Goal: Information Seeking & Learning: Learn about a topic

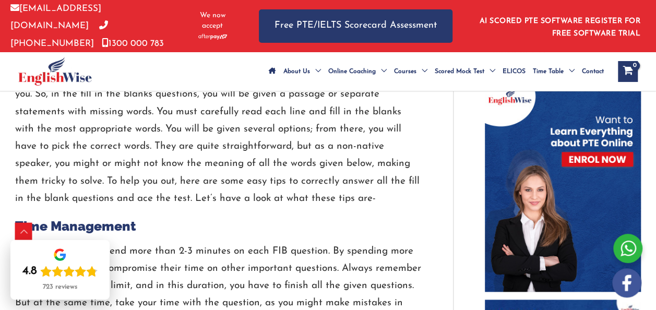
scroll to position [542, 0]
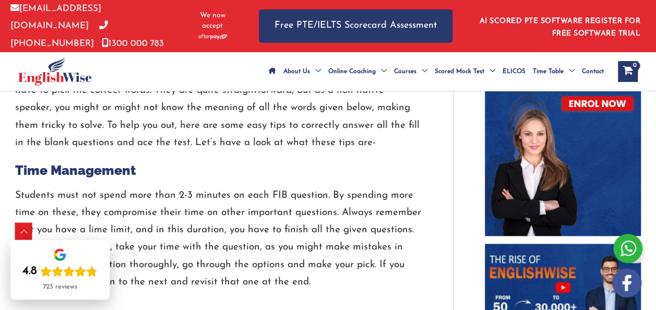
drag, startPoint x: 658, startPoint y: 303, endPoint x: 429, endPoint y: 284, distance: 229.8
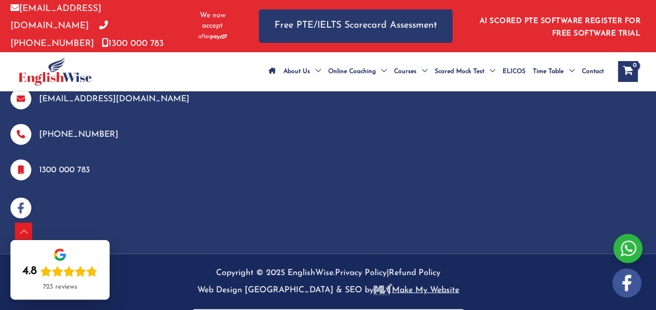
scroll to position [2774, 0]
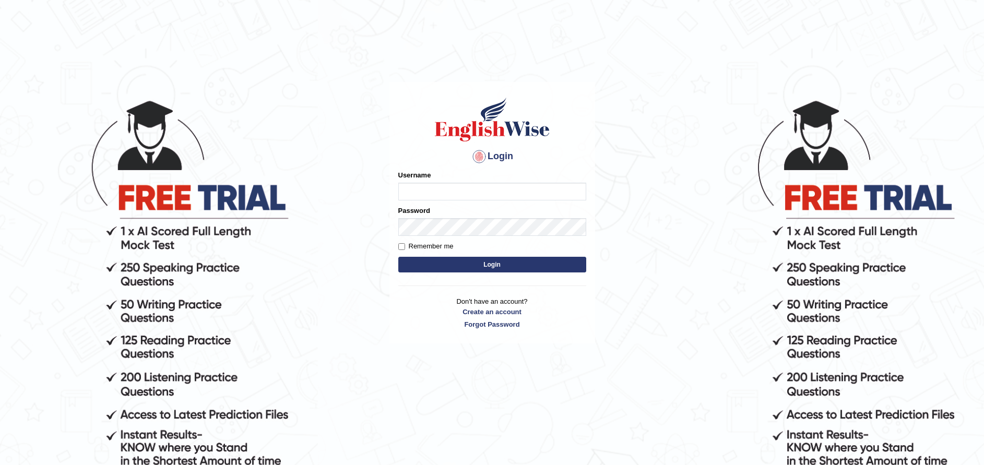
type input "paramjeet84"
click at [441, 270] on button "Login" at bounding box center [492, 265] width 188 height 16
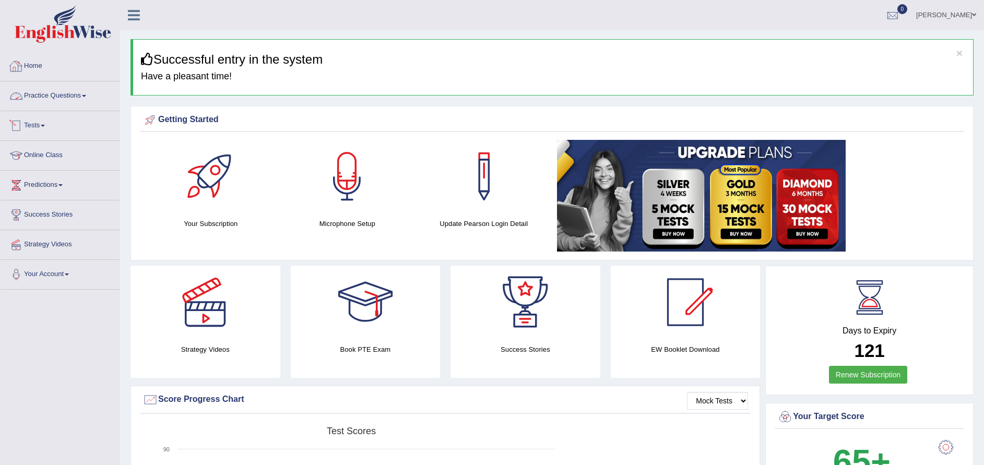
click at [61, 90] on link "Practice Questions" at bounding box center [60, 94] width 119 height 26
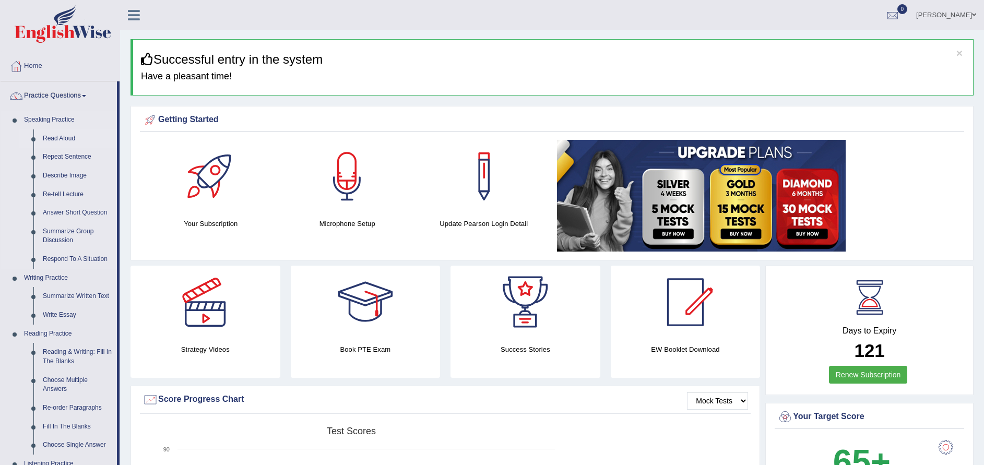
click at [67, 138] on link "Read Aloud" at bounding box center [77, 138] width 79 height 19
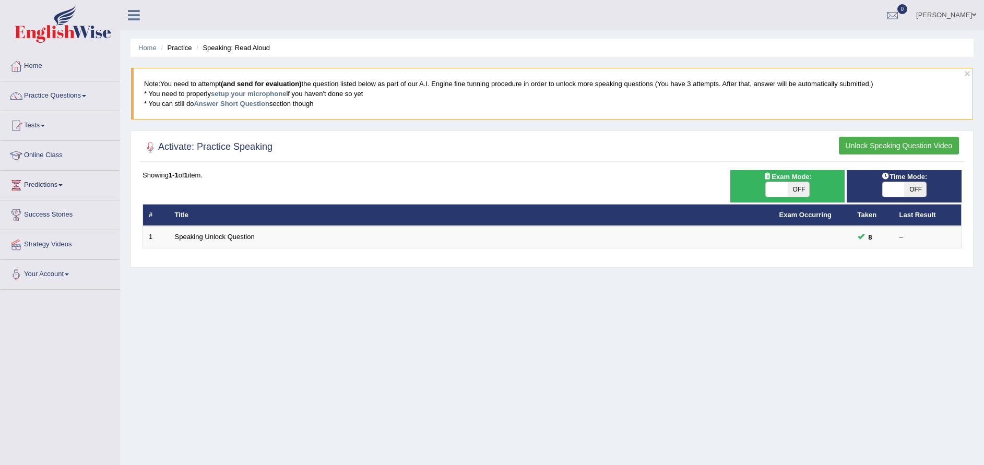
click at [880, 145] on button "Unlock Speaking Question Video" at bounding box center [899, 146] width 120 height 18
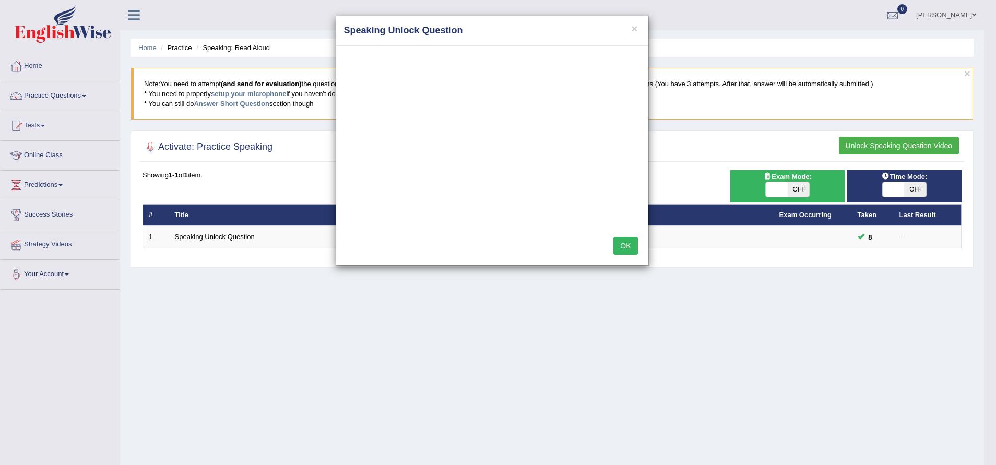
click at [624, 246] on button "OK" at bounding box center [625, 246] width 24 height 18
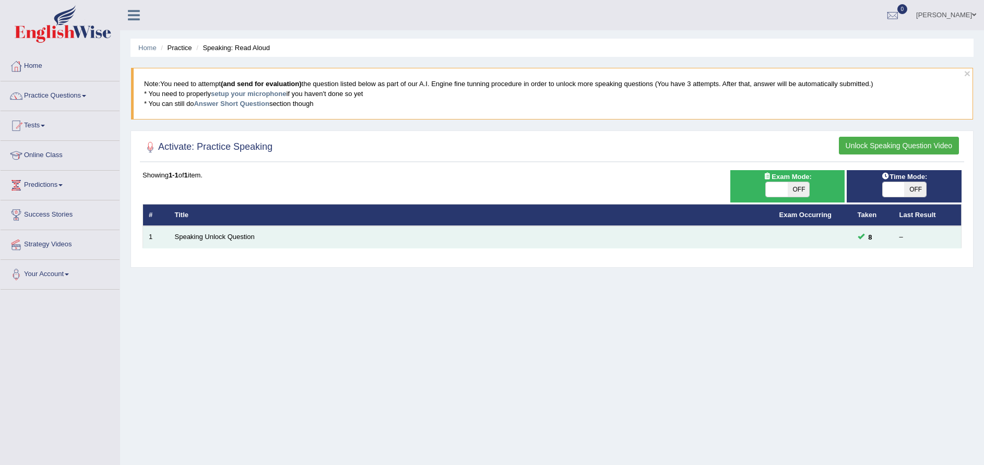
click at [226, 230] on td "Speaking Unlock Question" at bounding box center [471, 237] width 604 height 22
click at [224, 235] on link "Speaking Unlock Question" at bounding box center [215, 237] width 80 height 8
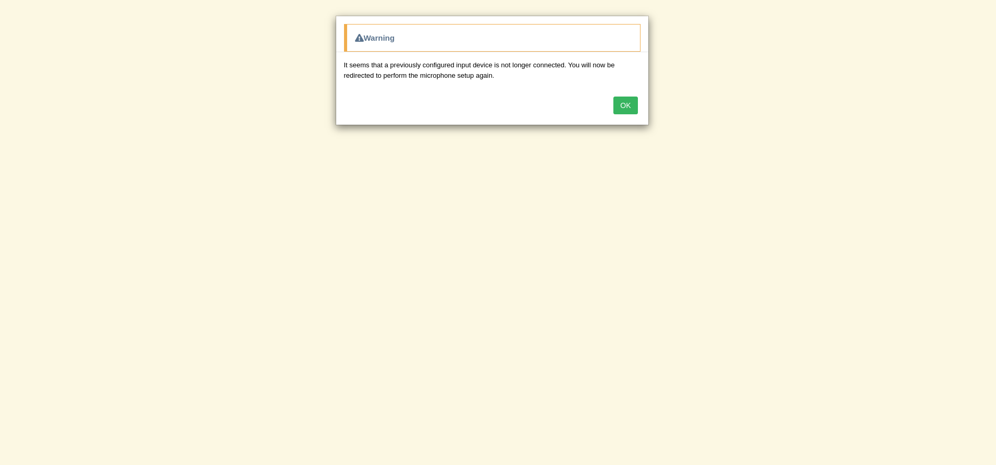
click at [680, 290] on div "Warning It seems that a previously configured input device is not longer connec…" at bounding box center [498, 232] width 996 height 465
click at [632, 113] on button "OK" at bounding box center [625, 106] width 24 height 18
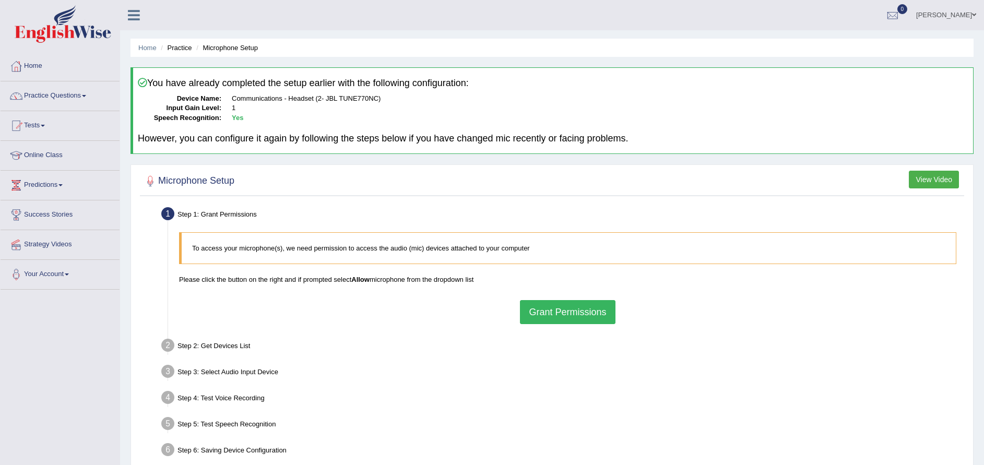
click at [563, 311] on button "Grant Permissions" at bounding box center [567, 312] width 95 height 24
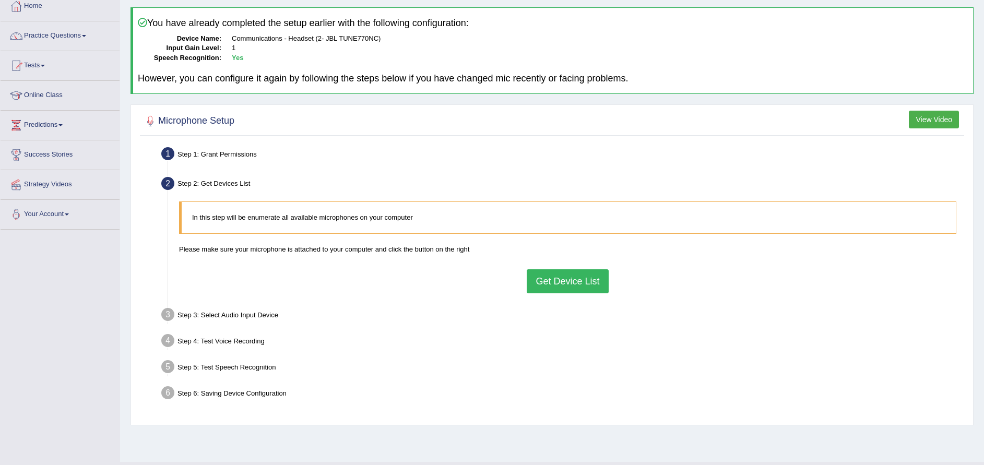
scroll to position [83, 0]
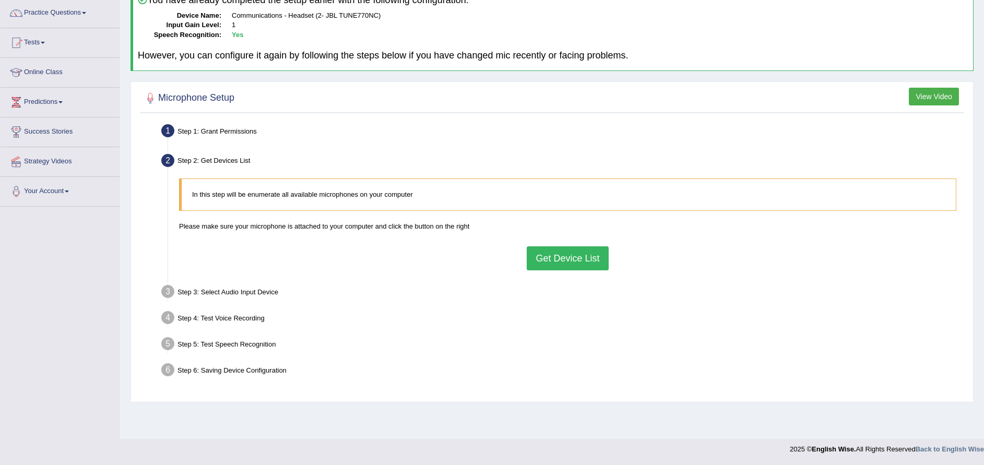
click at [555, 265] on button "Get Device List" at bounding box center [566, 258] width 81 height 24
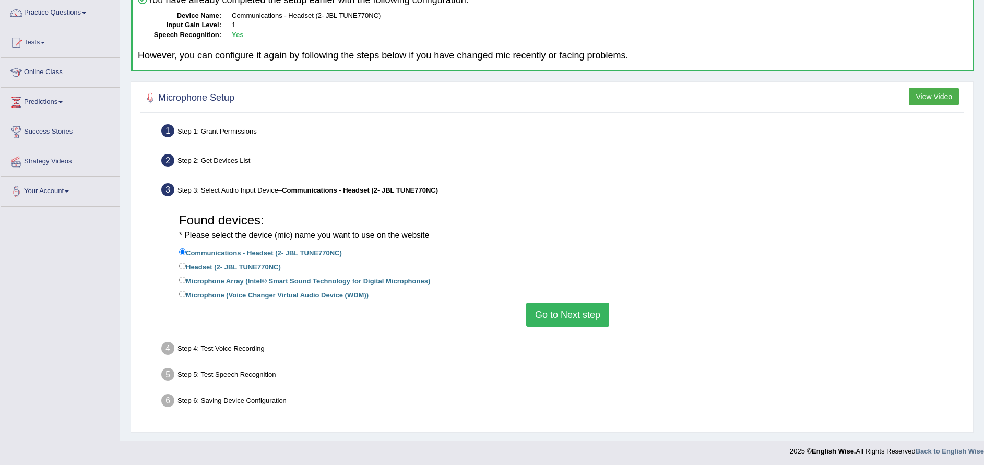
click at [564, 309] on button "Go to Next step" at bounding box center [567, 315] width 83 height 24
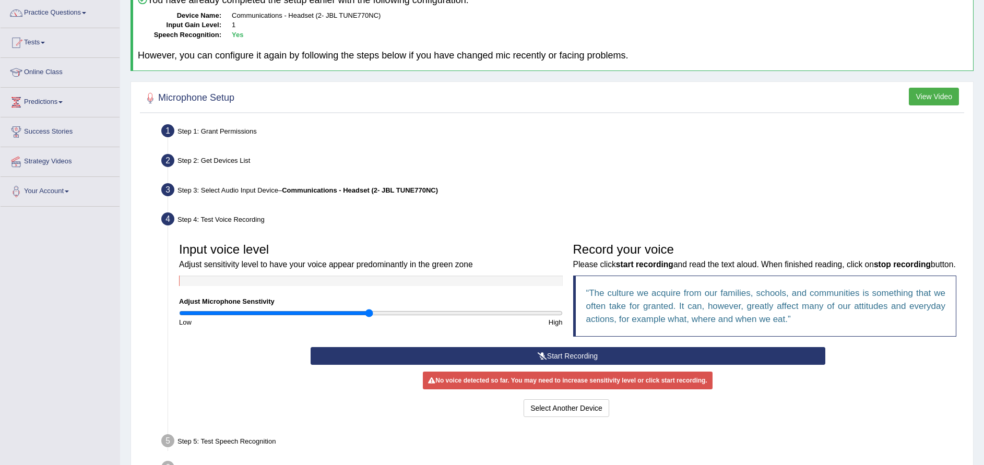
click at [258, 268] on small "Adjust sensitivity level to have your voice appear predominantly in the green z…" at bounding box center [326, 264] width 294 height 9
click at [574, 357] on button "Start Recording" at bounding box center [567, 356] width 514 height 18
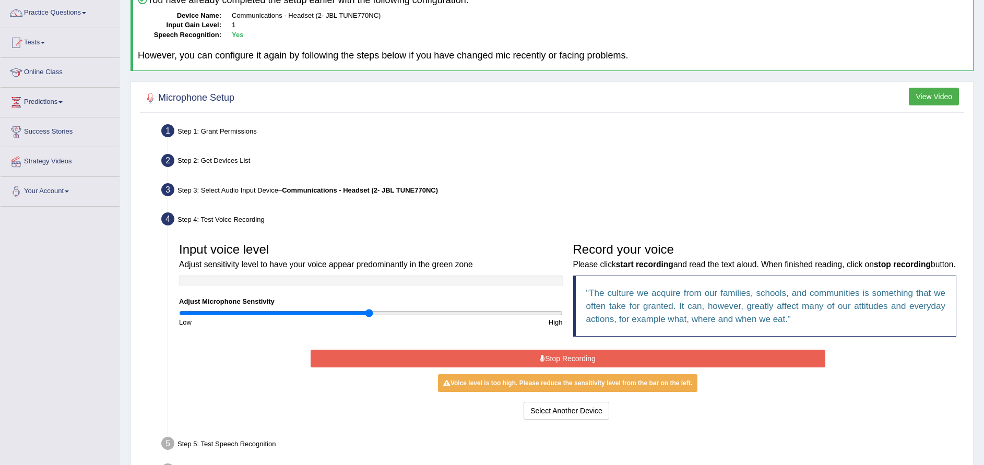
click at [572, 361] on button "Stop Recording" at bounding box center [567, 359] width 514 height 18
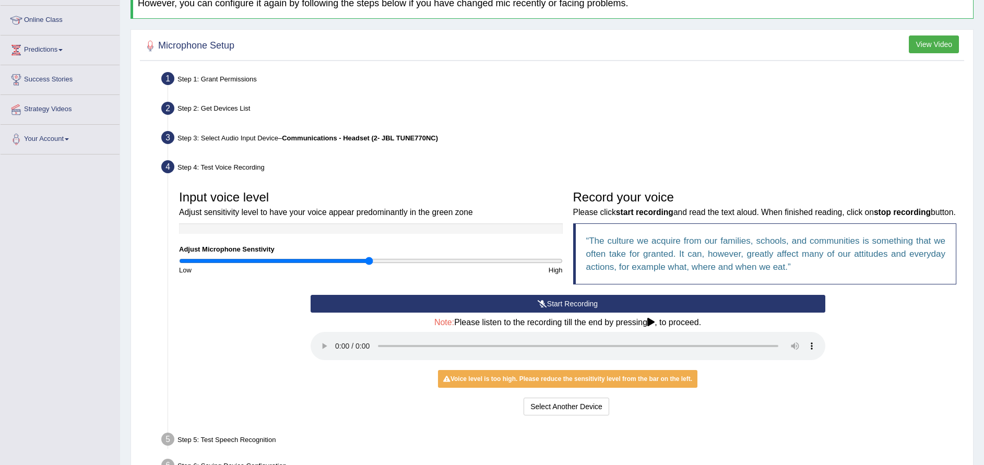
scroll to position [202, 0]
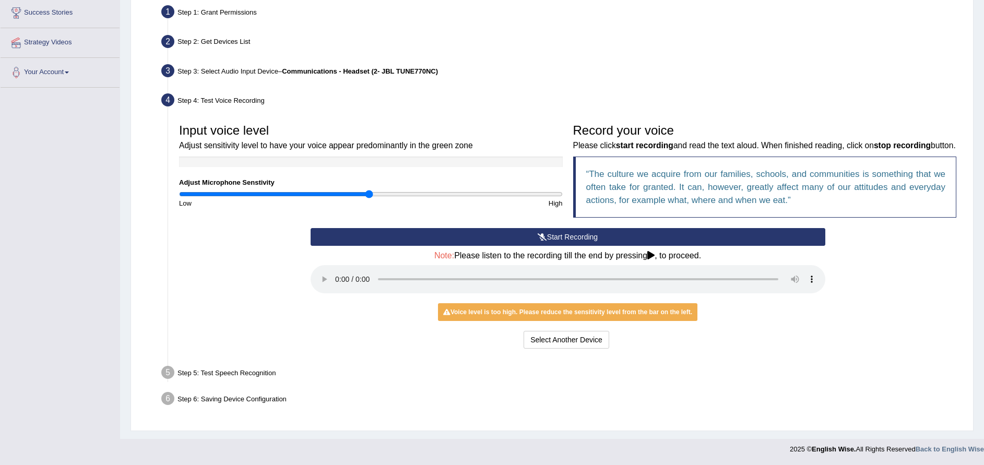
click at [616, 310] on div "Voice level is too high. Please reduce the sensitivity level from the bar on th…" at bounding box center [567, 312] width 259 height 18
click at [472, 315] on div "Voice level is too high. Please reduce the sensitivity level from the bar on th…" at bounding box center [567, 312] width 259 height 18
click at [573, 236] on button "Start Recording" at bounding box center [567, 237] width 514 height 18
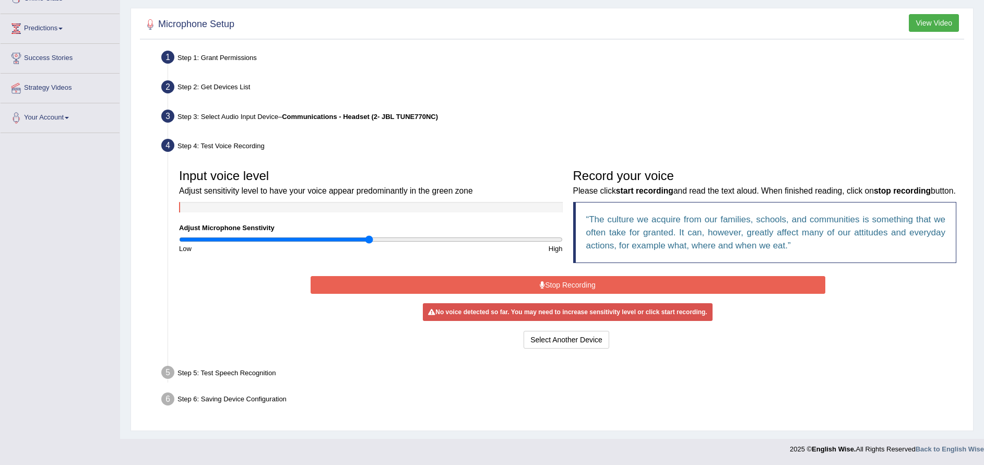
scroll to position [154, 0]
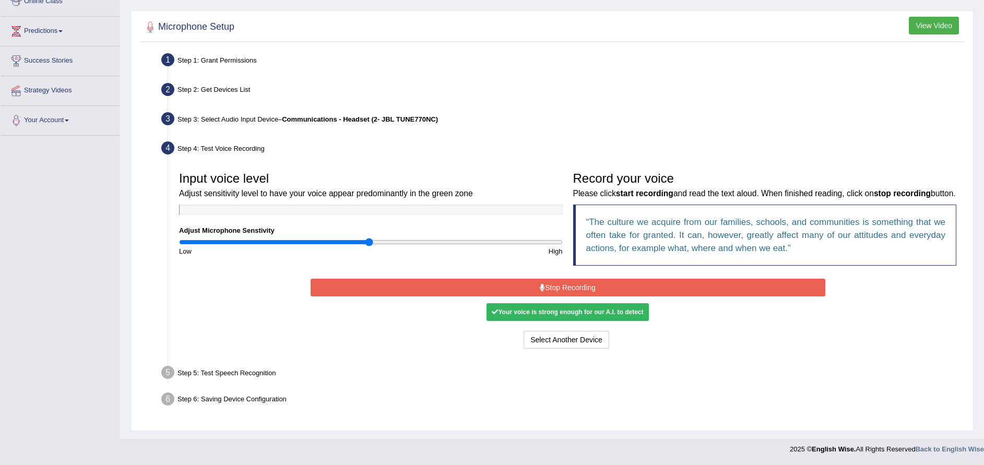
click at [564, 287] on button "Stop Recording" at bounding box center [567, 288] width 514 height 18
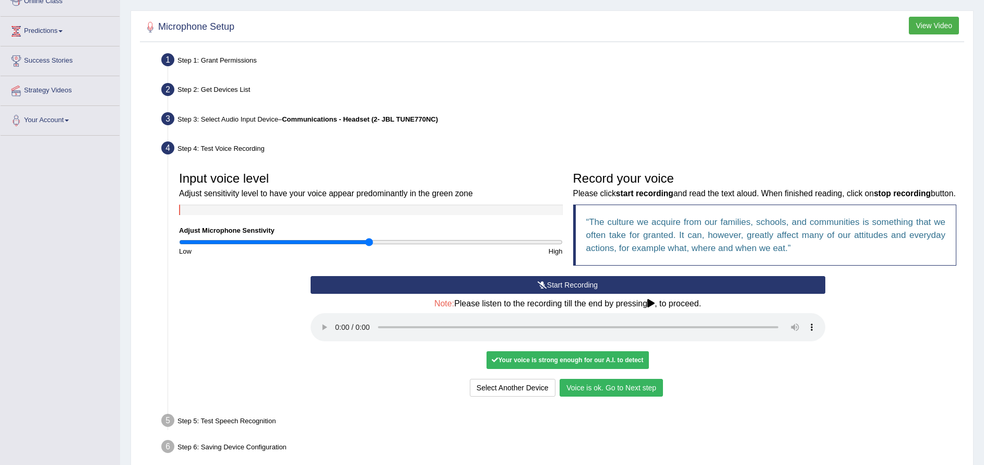
click at [594, 390] on button "Voice is ok. Go to Next step" at bounding box center [610, 388] width 103 height 18
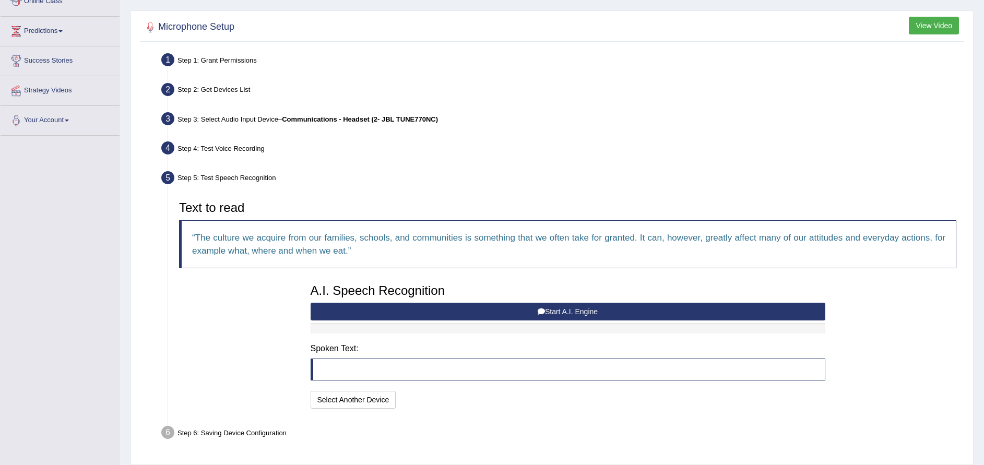
click at [560, 317] on button "Start A.I. Engine" at bounding box center [567, 312] width 514 height 18
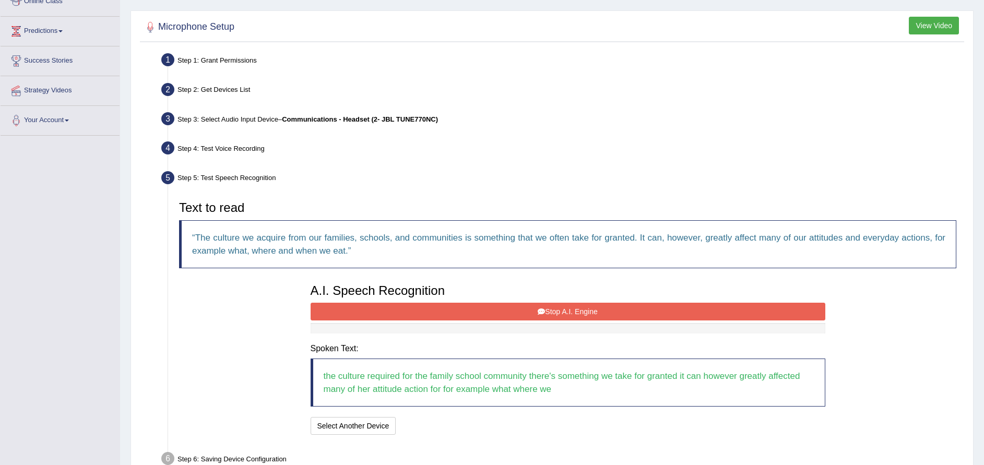
click at [585, 316] on button "Stop A.I. Engine" at bounding box center [567, 312] width 514 height 18
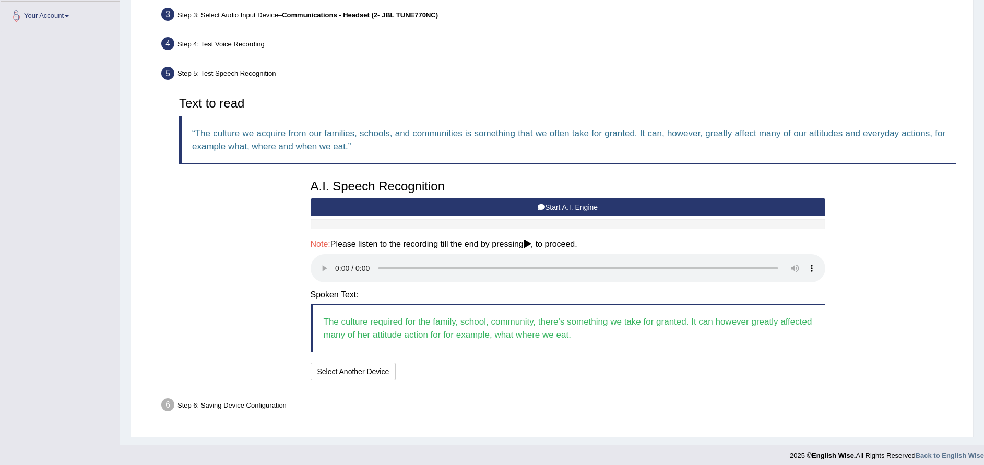
scroll to position [265, 0]
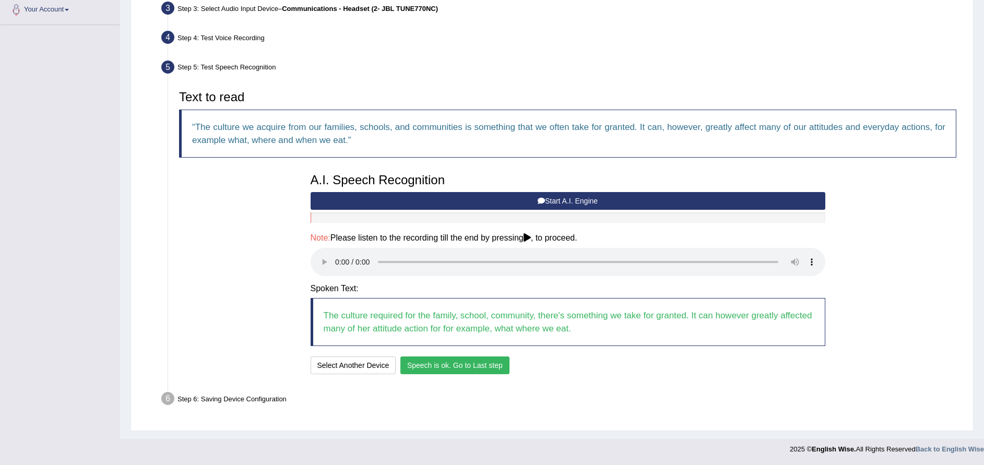
click at [443, 364] on button "Speech is ok. Go to Last step" at bounding box center [454, 365] width 109 height 18
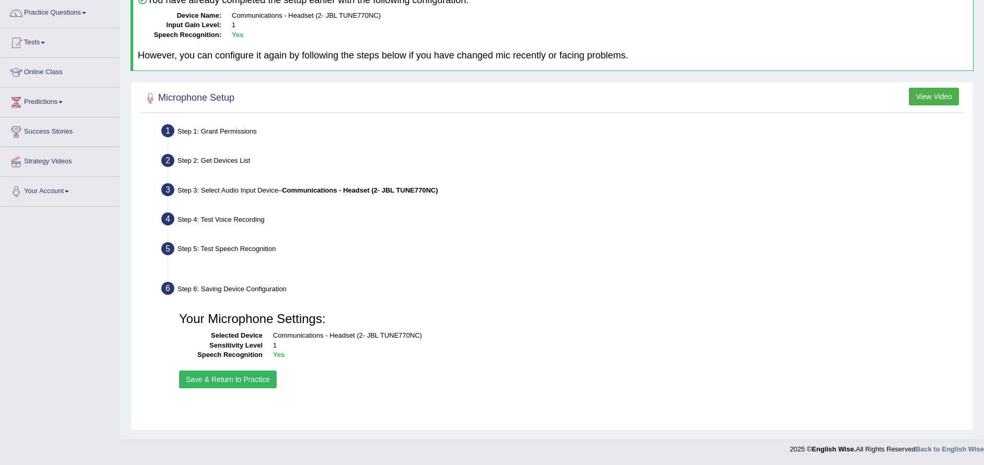
scroll to position [83, 0]
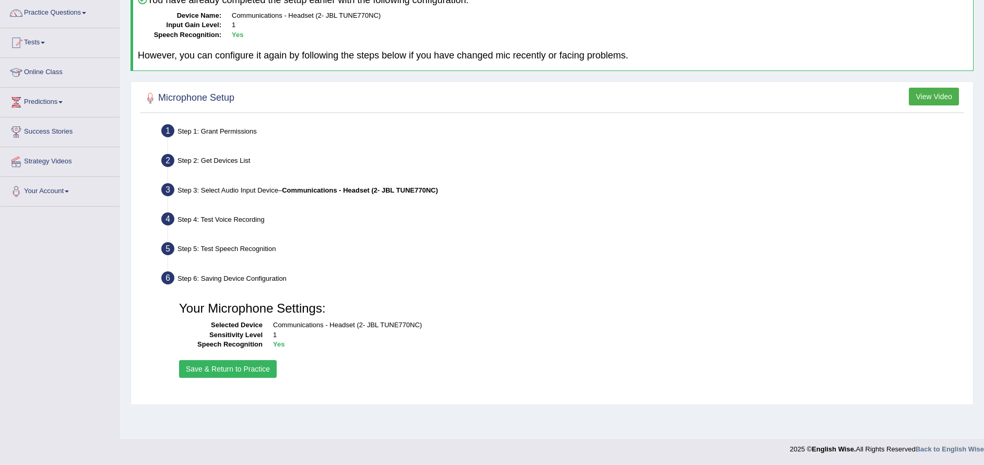
click at [240, 364] on button "Save & Return to Practice" at bounding box center [228, 369] width 98 height 18
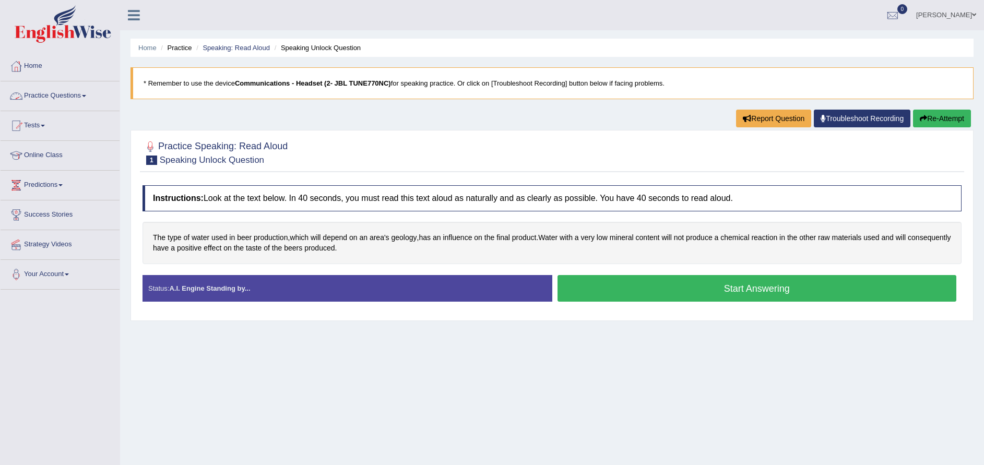
click at [56, 94] on link "Practice Questions" at bounding box center [60, 94] width 119 height 26
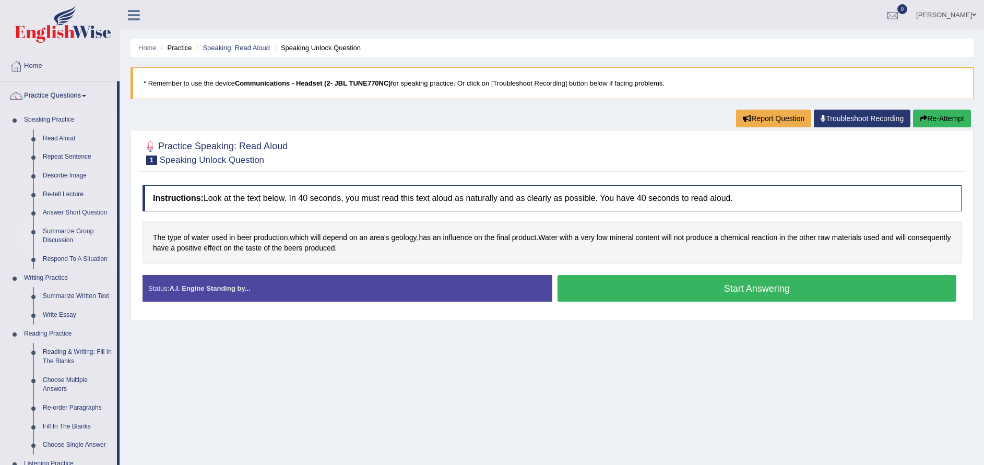
click at [73, 230] on link "Summarize Group Discussion" at bounding box center [77, 236] width 79 height 28
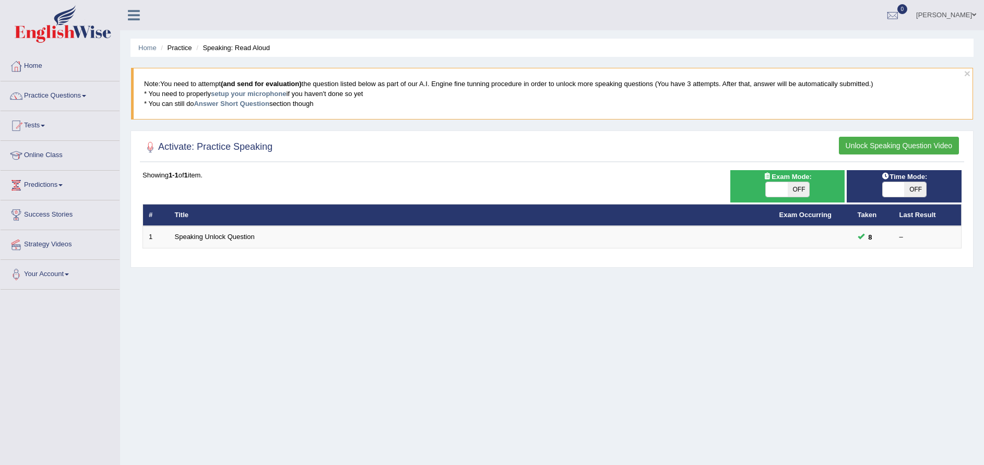
click at [900, 145] on button "Unlock Speaking Question Video" at bounding box center [899, 146] width 120 height 18
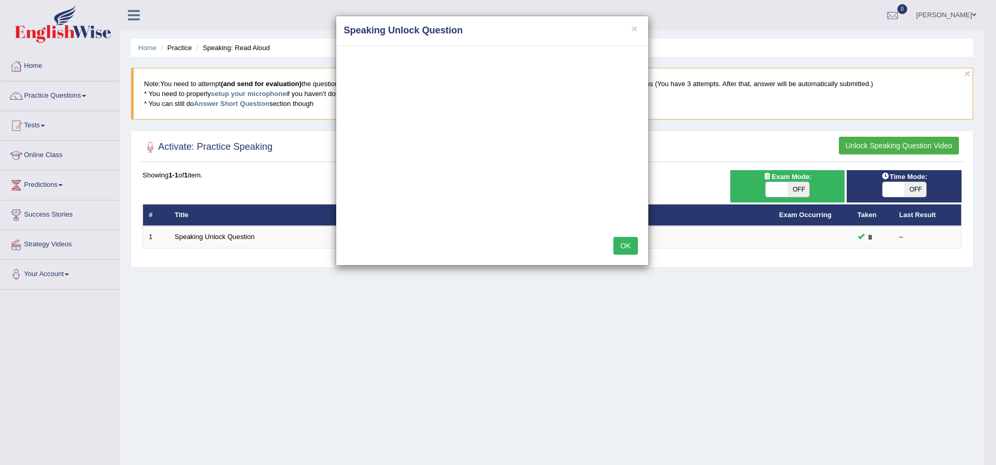
click at [623, 247] on button "OK" at bounding box center [625, 246] width 24 height 18
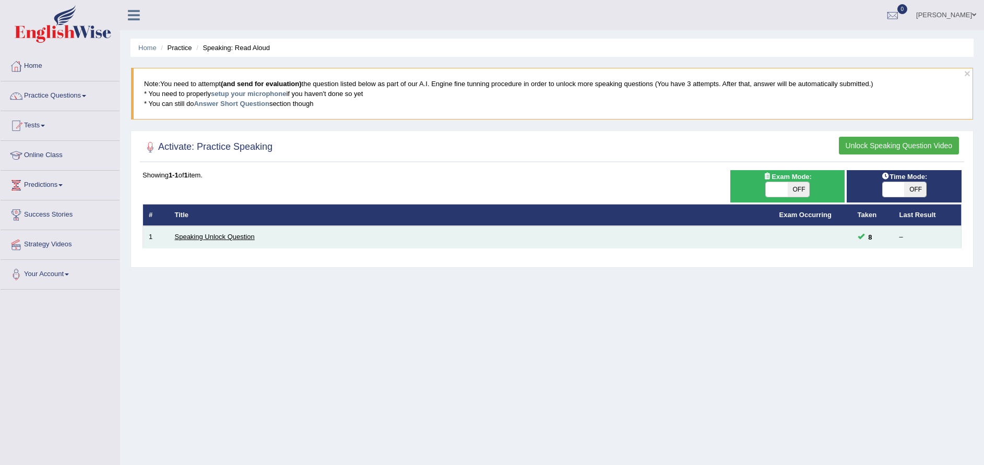
click at [234, 236] on link "Speaking Unlock Question" at bounding box center [215, 237] width 80 height 8
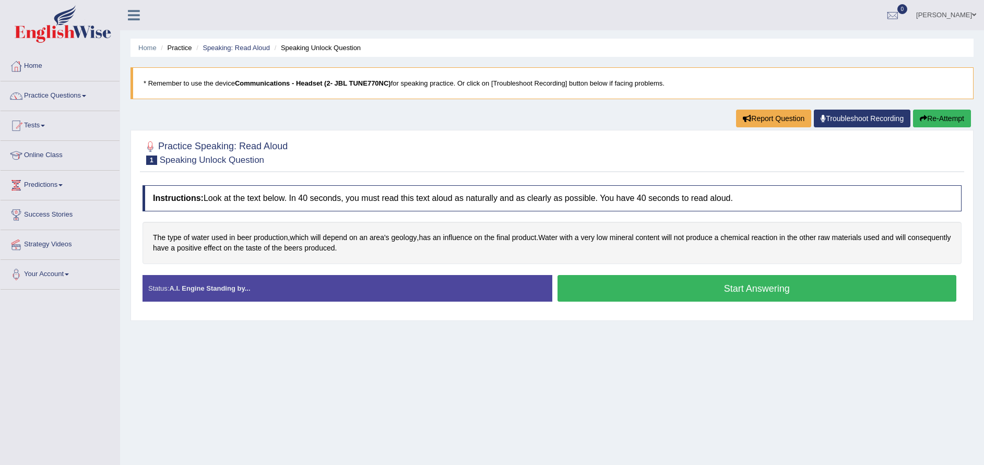
click at [631, 291] on button "Start Answering" at bounding box center [756, 288] width 399 height 27
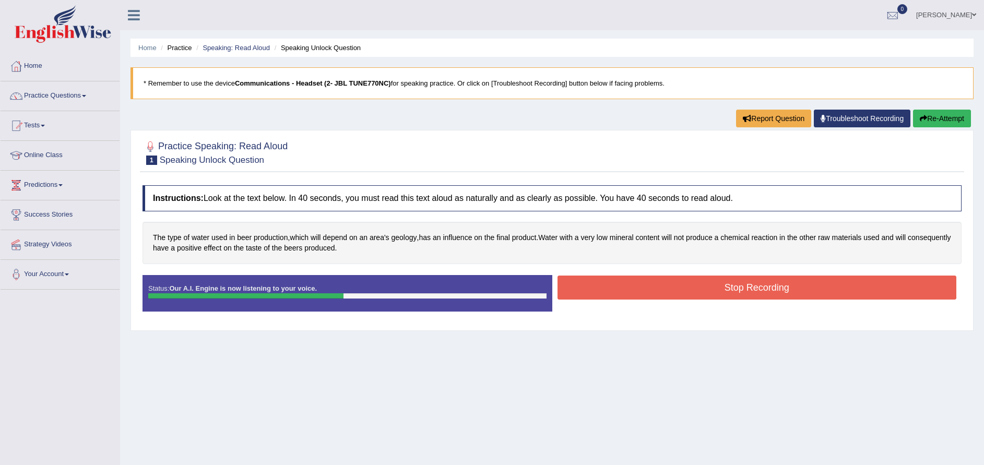
click at [631, 291] on button "Stop Recording" at bounding box center [756, 288] width 399 height 24
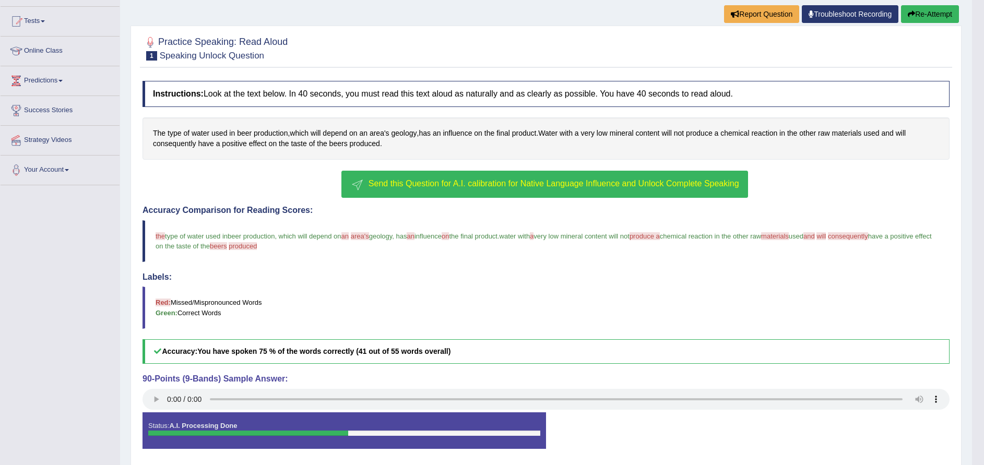
scroll to position [141, 0]
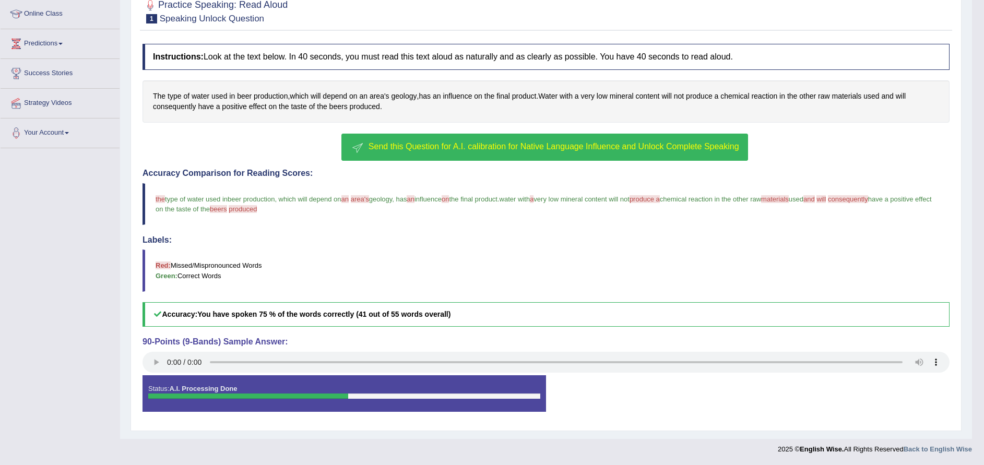
click at [625, 151] on span "Send this Question for A.I. calibration for Native Language Influence and Unloc…" at bounding box center [553, 146] width 370 height 9
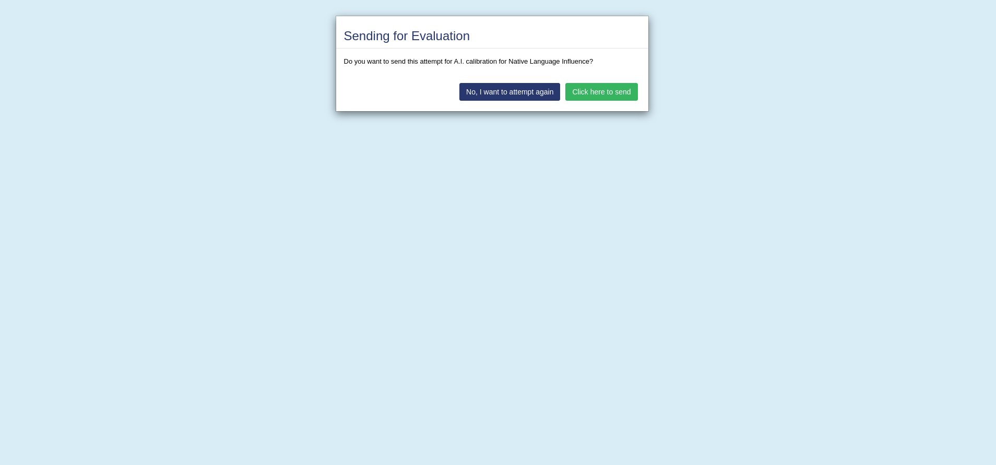
click at [601, 93] on button "Click here to send" at bounding box center [601, 92] width 72 height 18
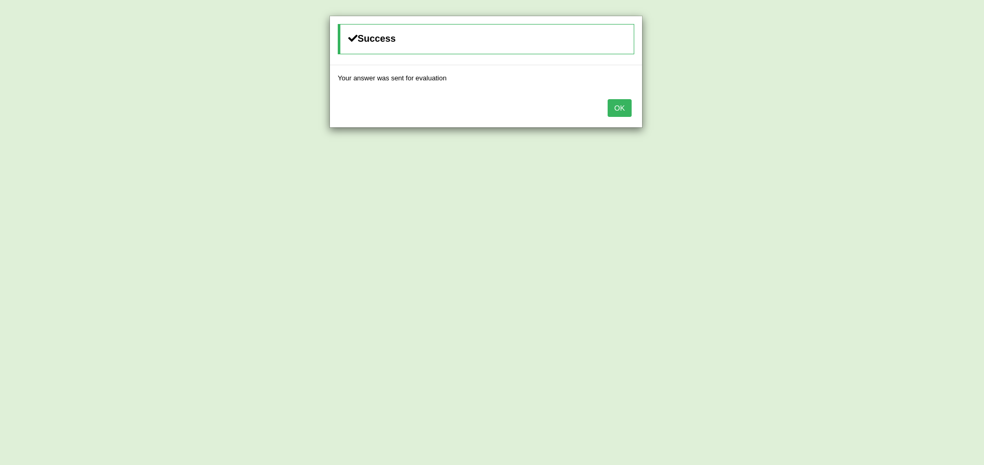
click at [621, 112] on button "OK" at bounding box center [619, 108] width 24 height 18
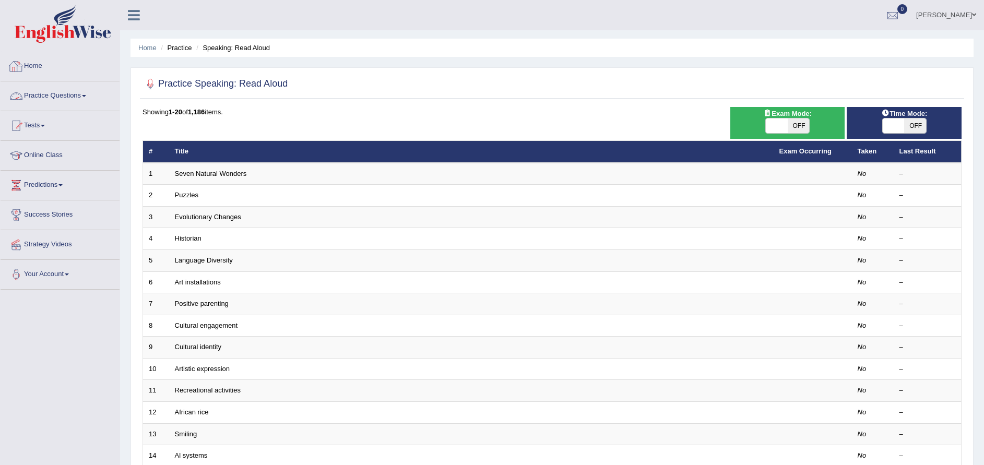
click at [38, 93] on link "Practice Questions" at bounding box center [60, 94] width 119 height 26
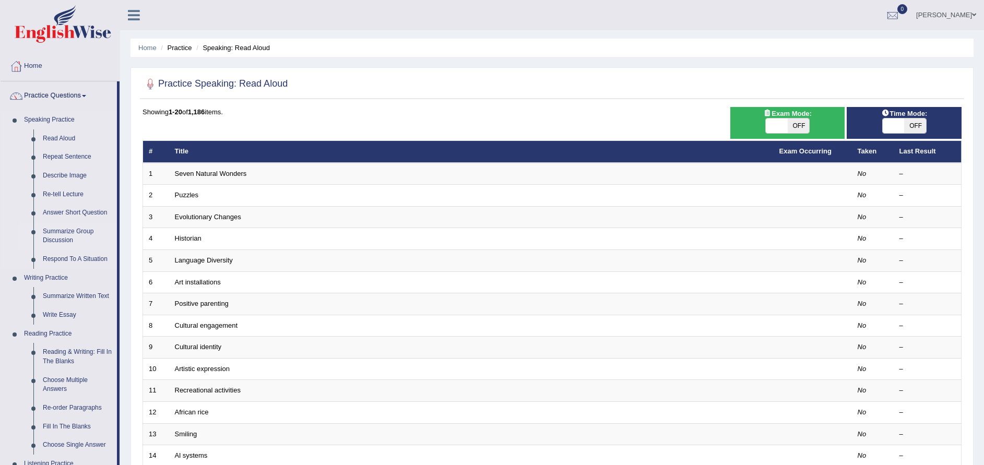
click at [74, 232] on link "Summarize Group Discussion" at bounding box center [77, 236] width 79 height 28
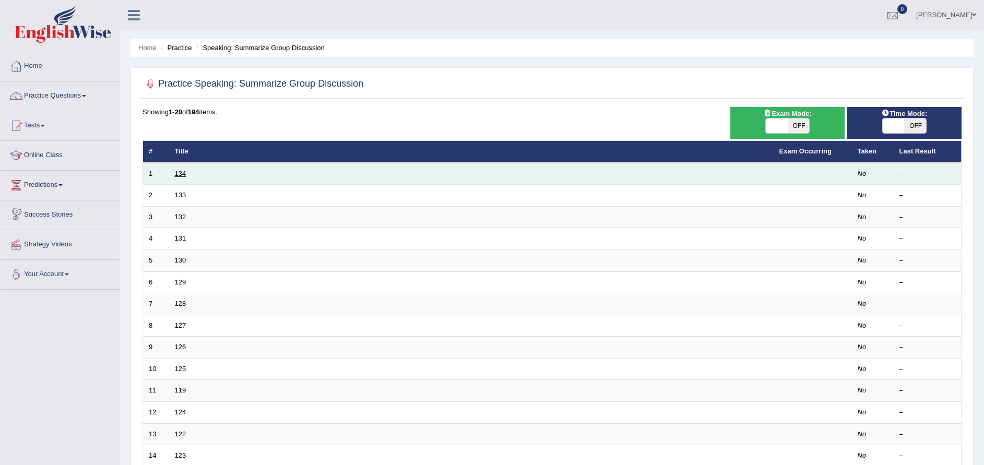
click at [184, 173] on link "134" at bounding box center [180, 174] width 11 height 8
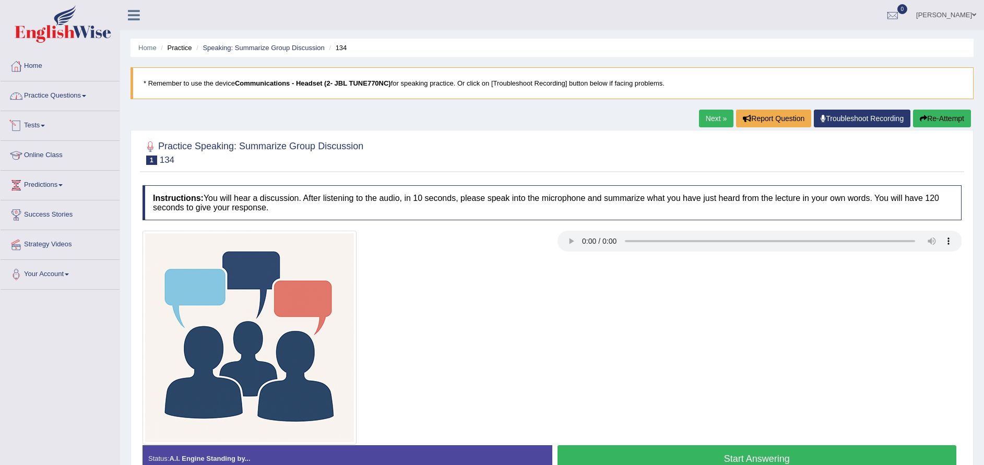
click at [42, 106] on link "Practice Questions" at bounding box center [60, 94] width 119 height 26
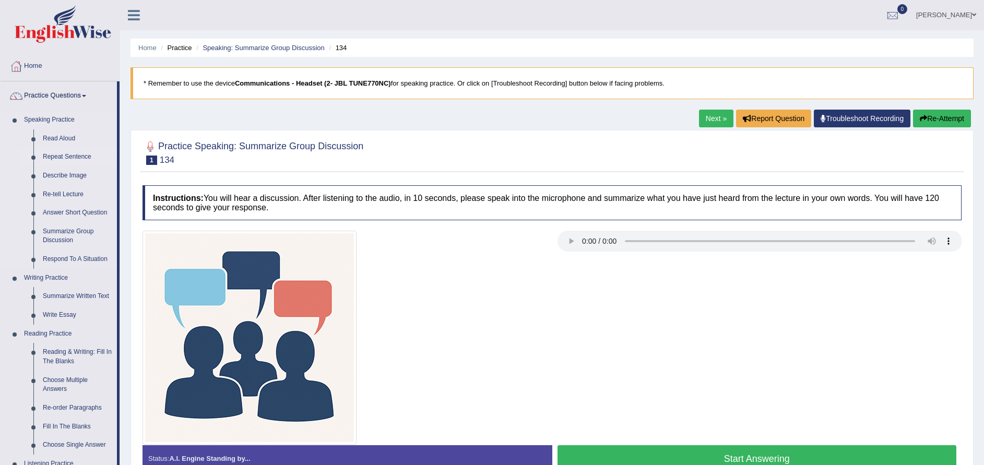
click at [64, 153] on link "Repeat Sentence" at bounding box center [77, 157] width 79 height 19
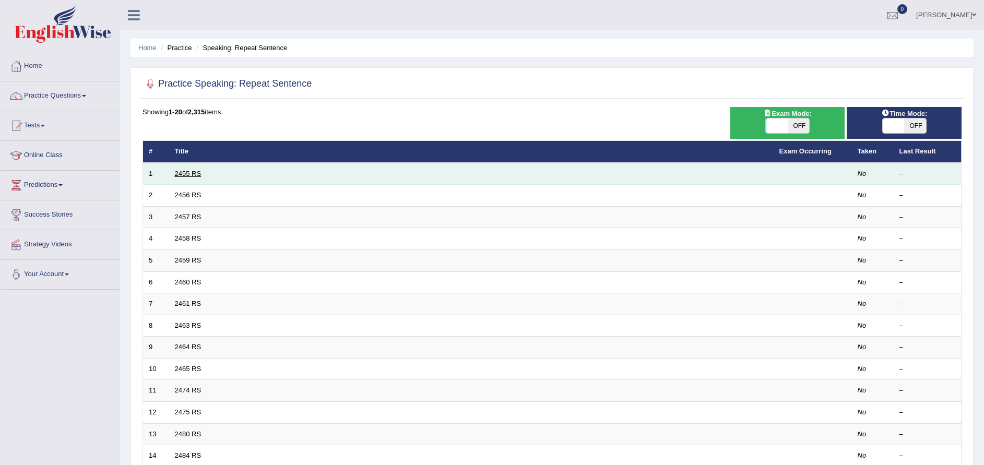
click at [185, 175] on link "2455 RS" at bounding box center [188, 174] width 27 height 8
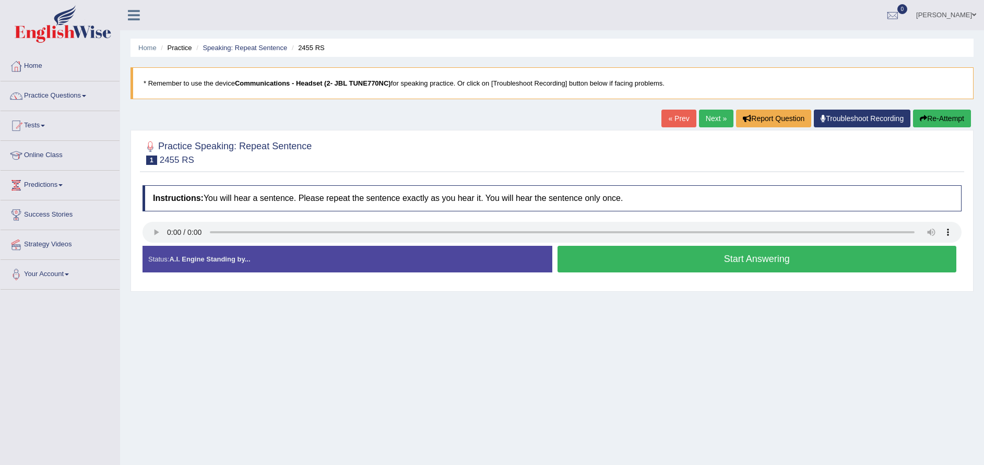
click at [710, 252] on button "Start Answering" at bounding box center [756, 259] width 399 height 27
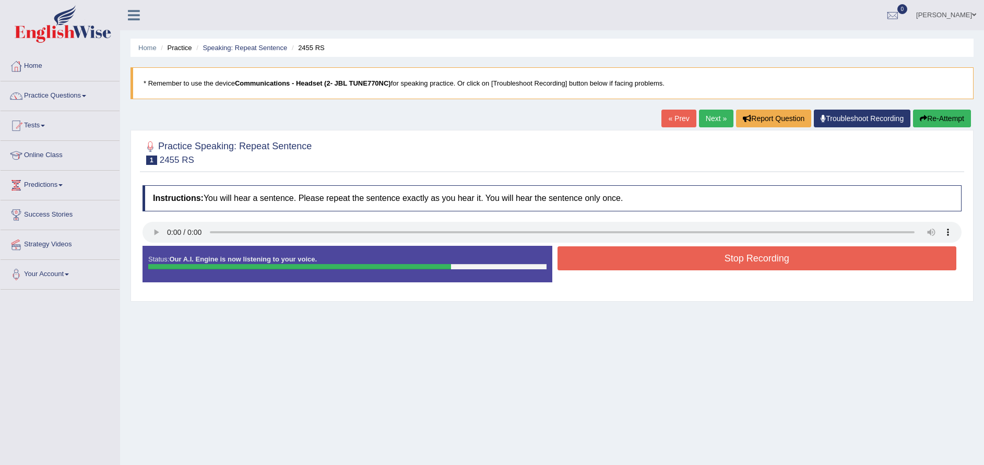
click at [716, 260] on button "Stop Recording" at bounding box center [756, 258] width 399 height 24
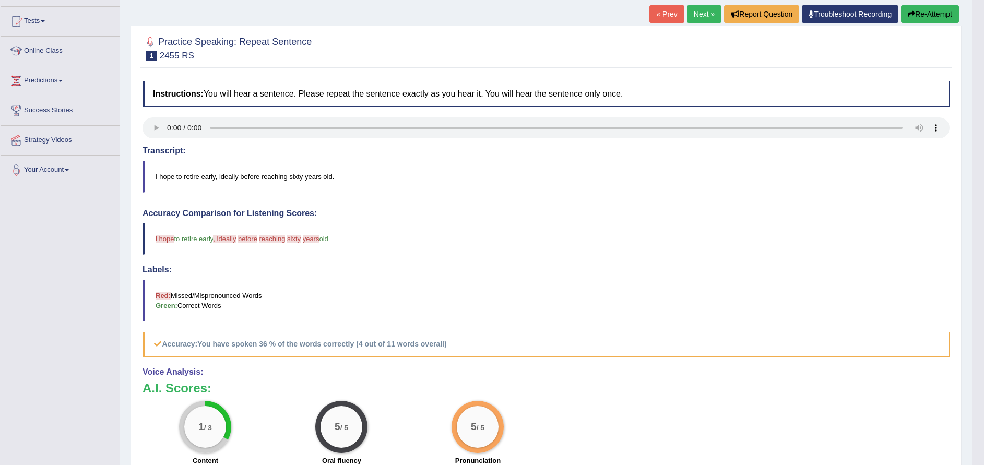
scroll to position [94, 0]
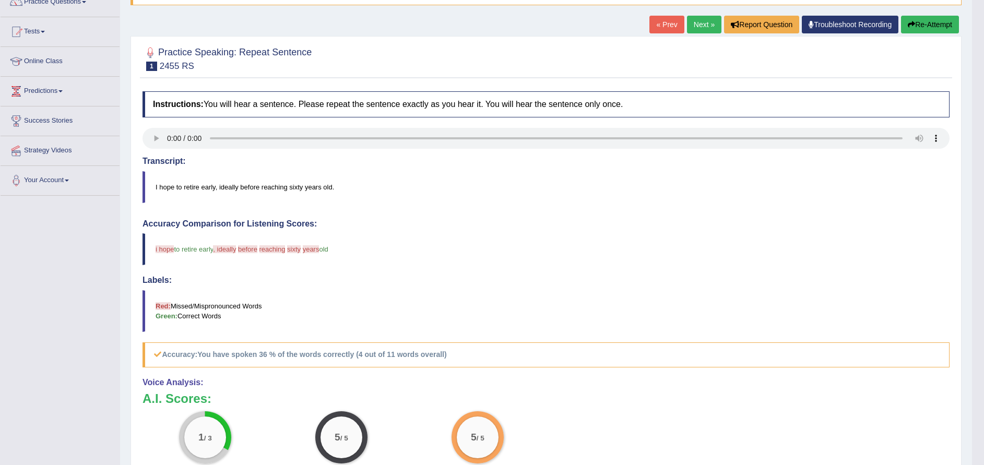
click at [924, 30] on button "Re-Attempt" at bounding box center [930, 25] width 58 height 18
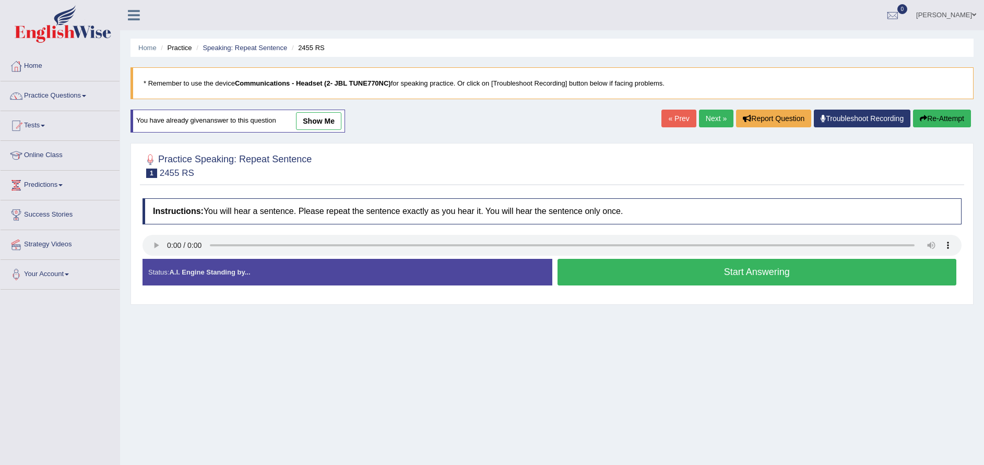
scroll to position [83, 0]
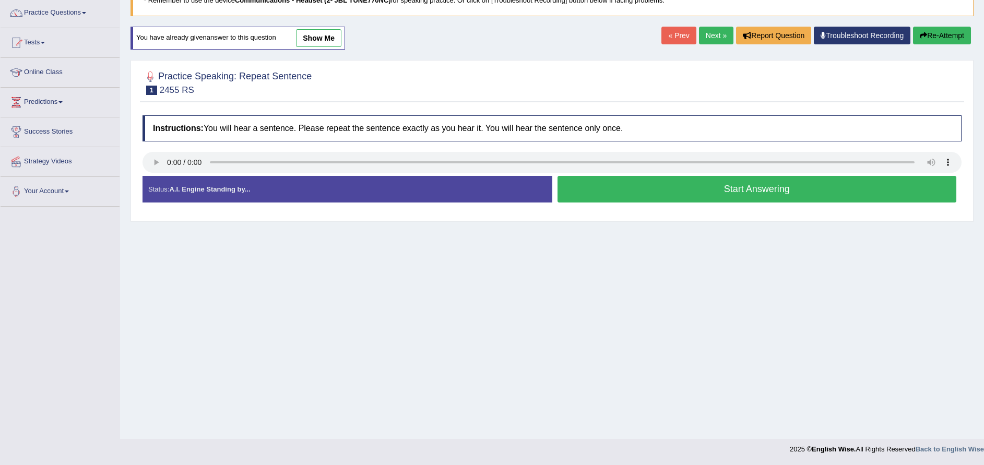
click at [674, 184] on button "Start Answering" at bounding box center [756, 189] width 399 height 27
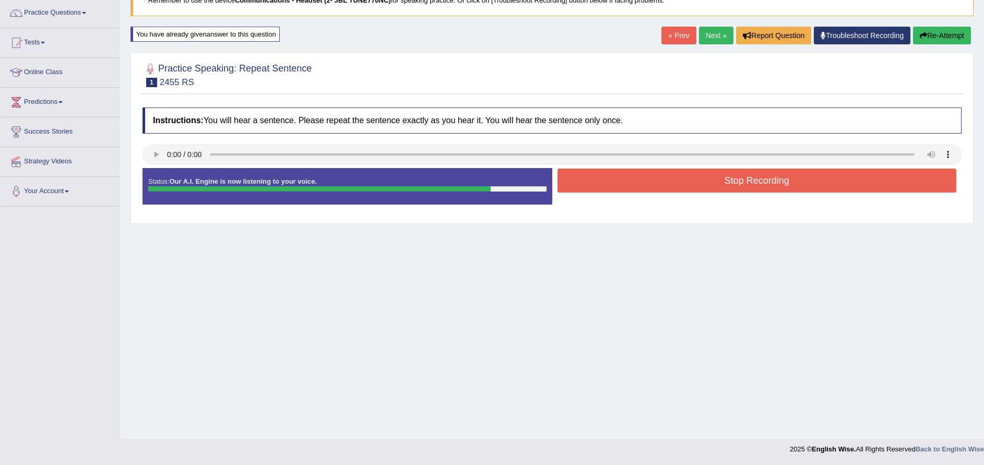
click at [674, 184] on button "Stop Recording" at bounding box center [756, 181] width 399 height 24
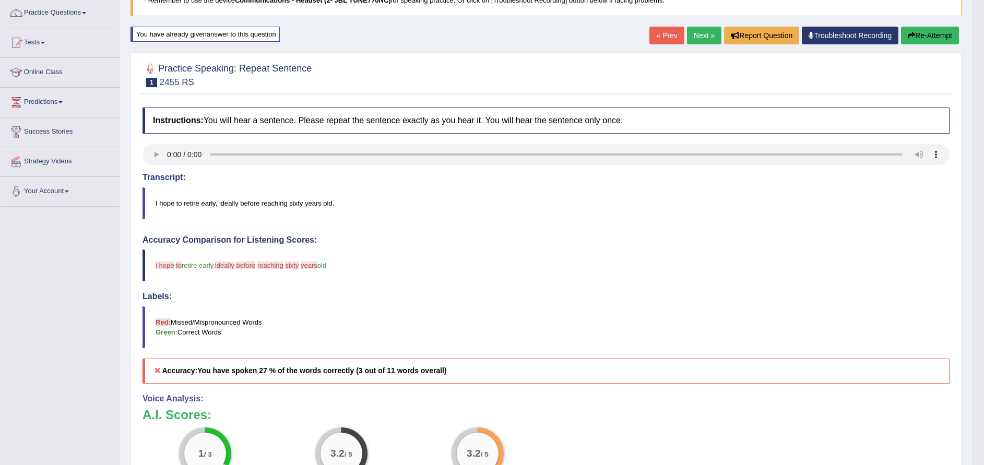
click at [700, 40] on link "Next »" at bounding box center [704, 36] width 34 height 18
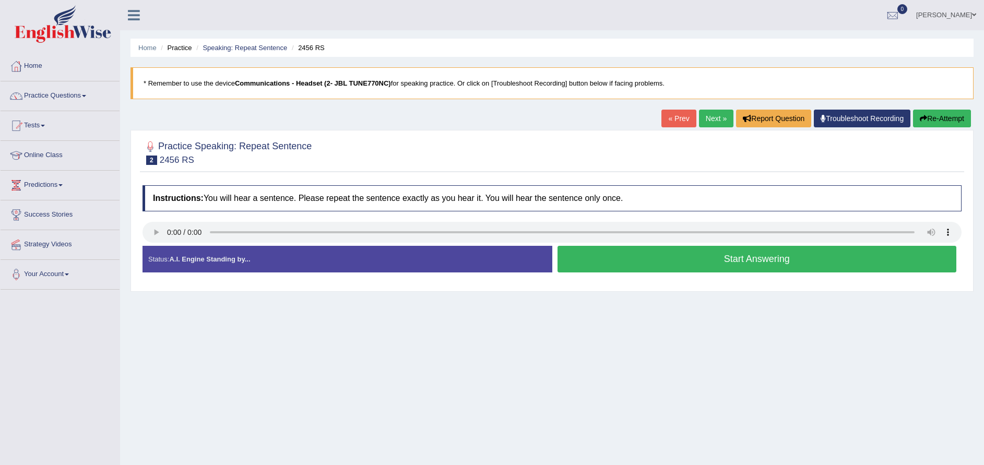
click at [607, 261] on button "Start Answering" at bounding box center [756, 259] width 399 height 27
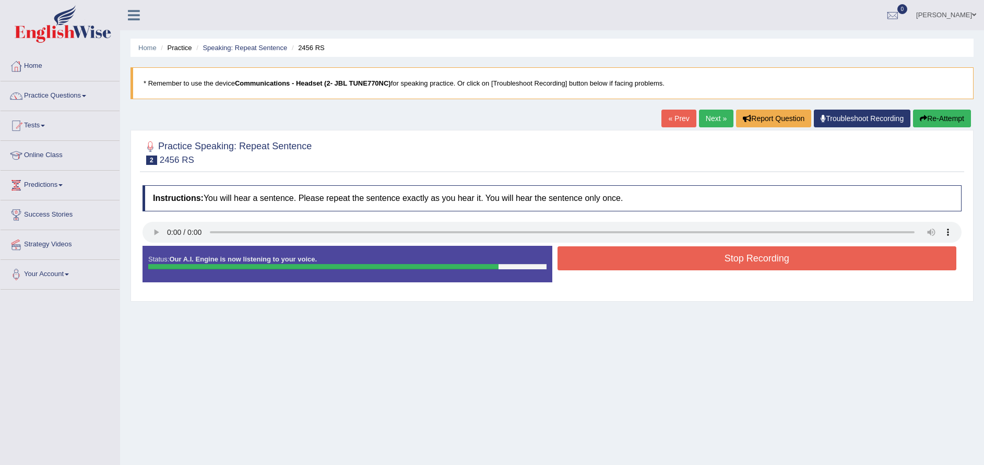
drag, startPoint x: 607, startPoint y: 262, endPoint x: 670, endPoint y: 257, distance: 63.8
click at [670, 257] on button "Stop Recording" at bounding box center [756, 258] width 399 height 24
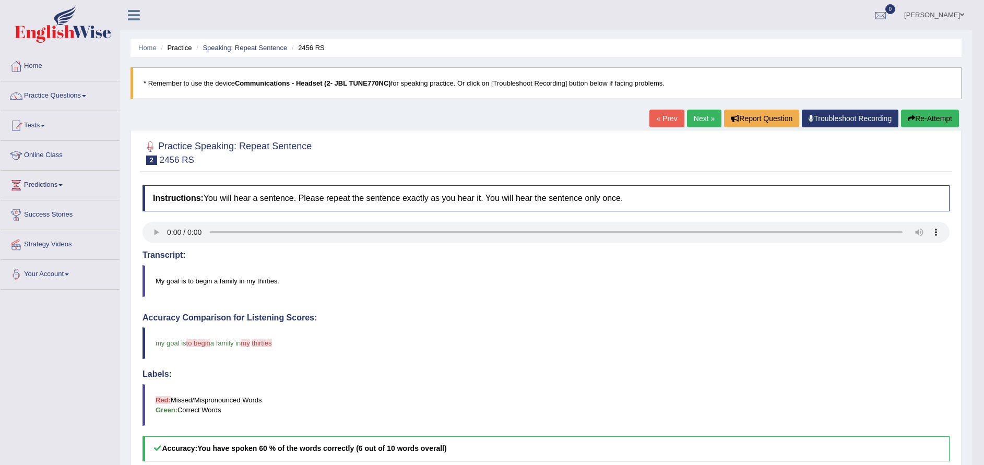
click at [921, 123] on button "Re-Attempt" at bounding box center [930, 119] width 58 height 18
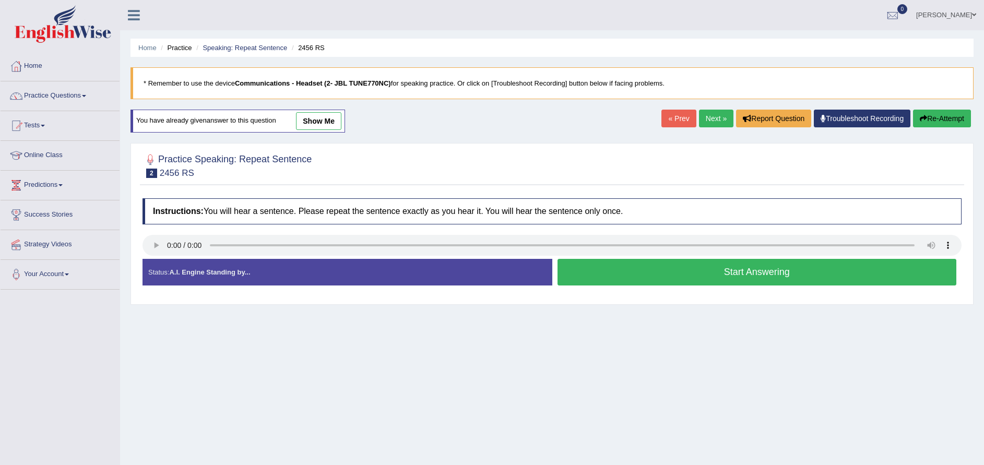
click at [687, 279] on button "Start Answering" at bounding box center [756, 272] width 399 height 27
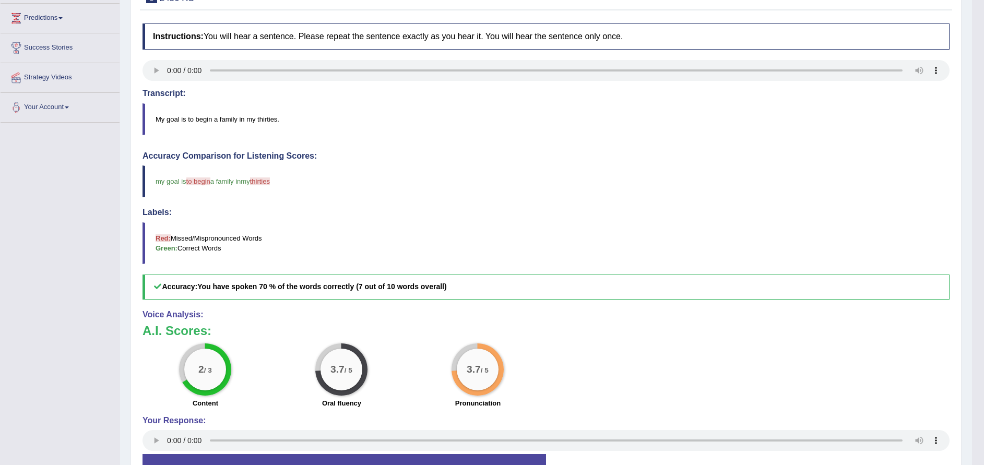
scroll to position [240, 0]
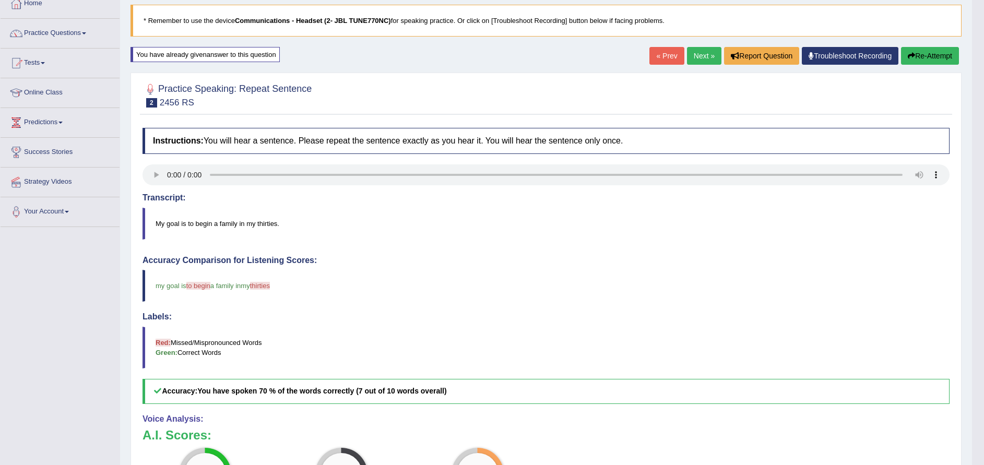
scroll to position [21, 0]
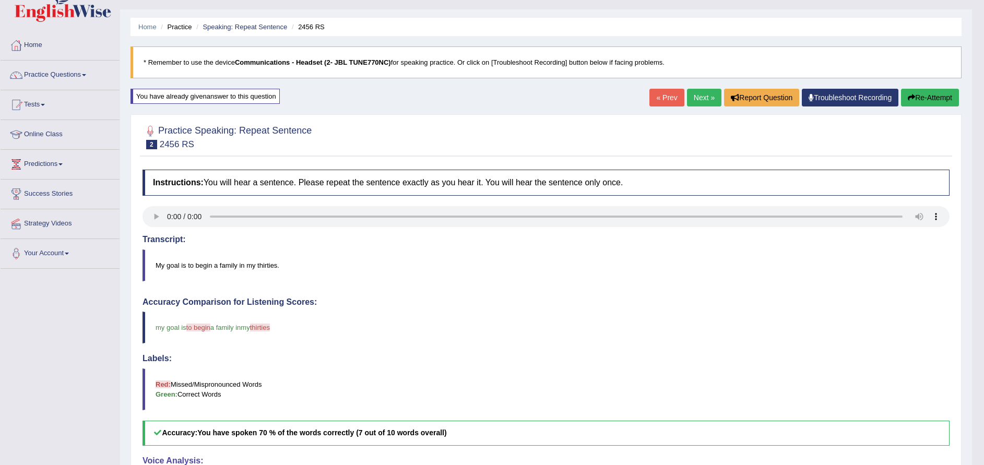
click at [942, 98] on button "Re-Attempt" at bounding box center [930, 98] width 58 height 18
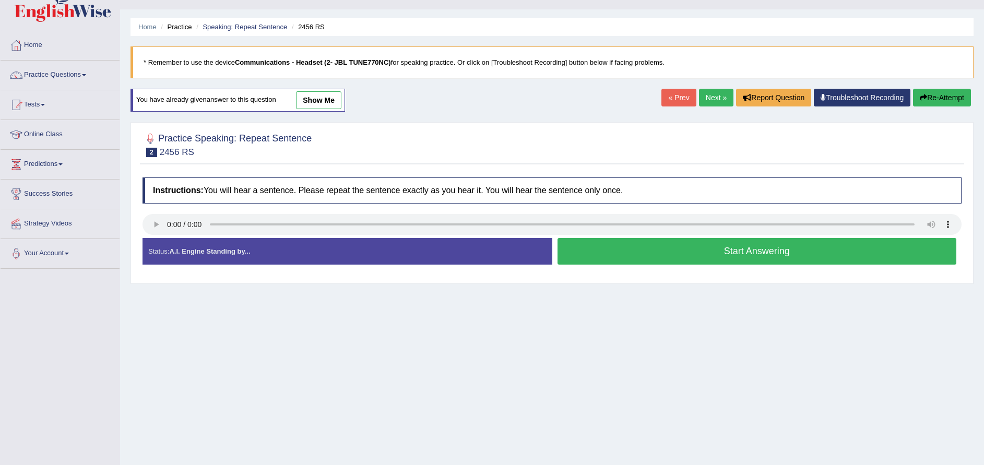
click at [667, 255] on button "Start Answering" at bounding box center [756, 251] width 399 height 27
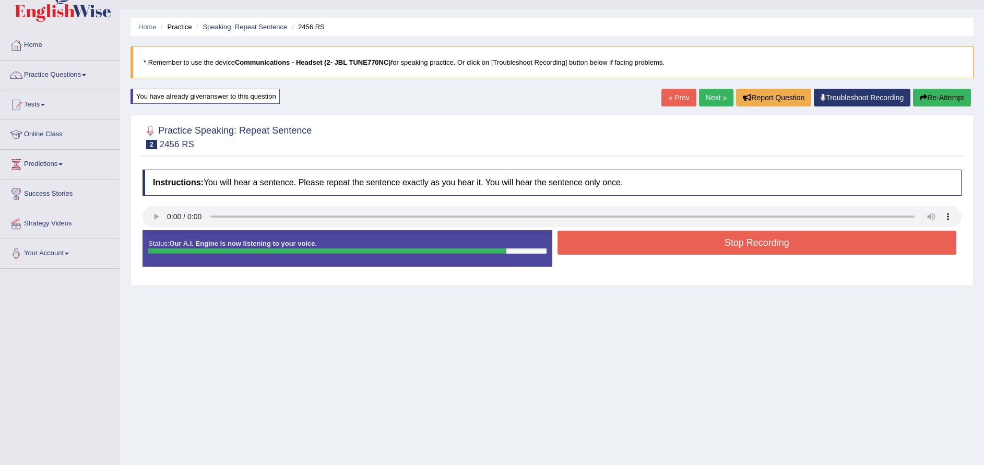
click at [692, 247] on button "Stop Recording" at bounding box center [756, 243] width 399 height 24
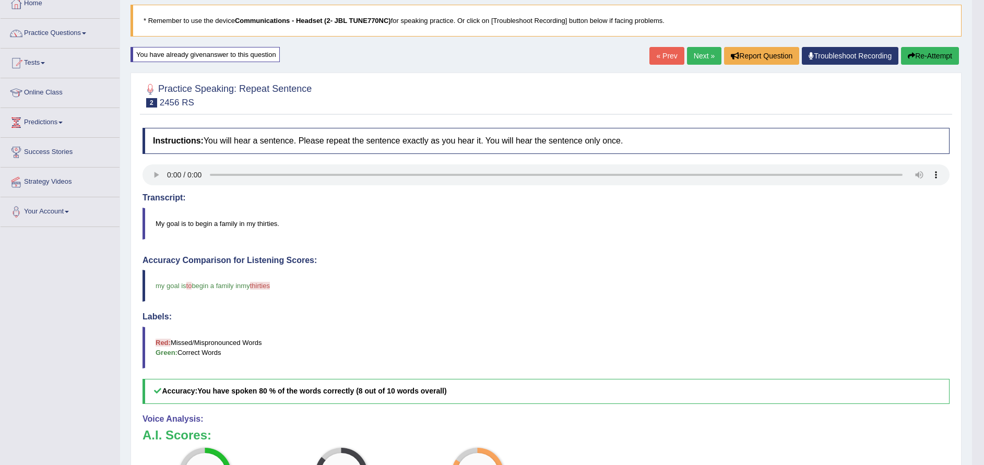
scroll to position [31, 0]
